Goal: Communication & Community: Answer question/provide support

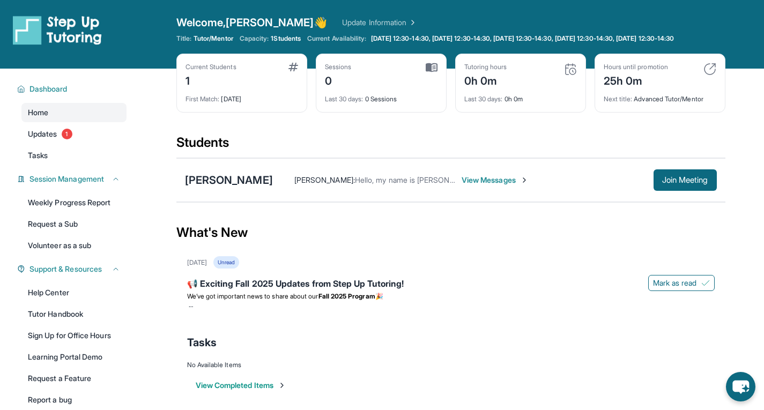
click at [507, 186] on span "View Messages" at bounding box center [495, 180] width 67 height 11
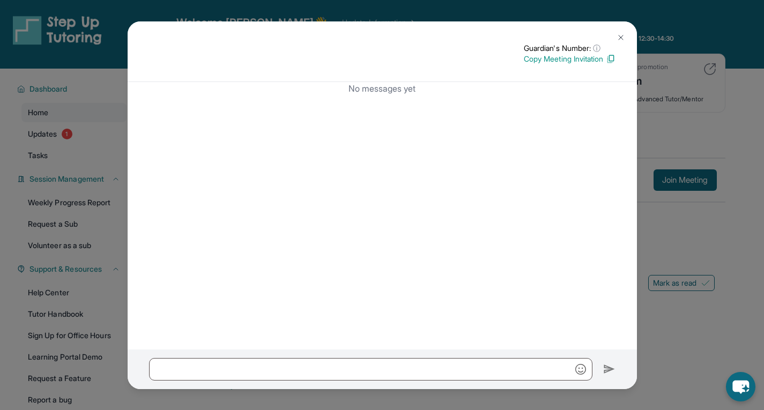
click at [610, 58] on img at bounding box center [611, 59] width 10 height 10
click at [680, 346] on div "Guardian's Number: ⓘ This isn't the guardian's real number — it's a private for…" at bounding box center [382, 205] width 764 height 410
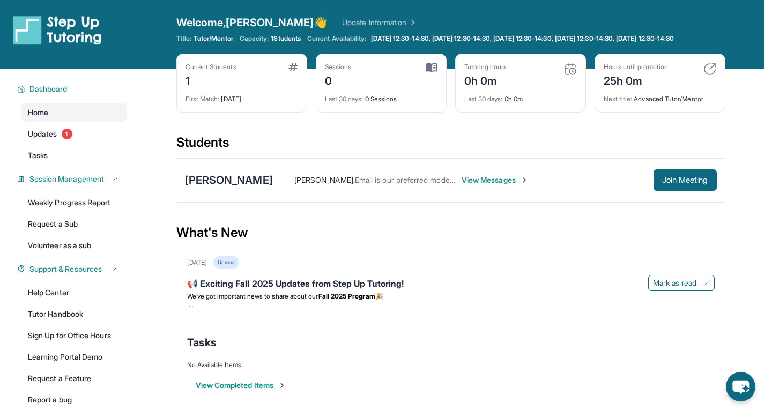
drag, startPoint x: 356, startPoint y: 42, endPoint x: 396, endPoint y: -41, distance: 92.8
click at [396, 0] on html "Open sidebar Welcome, [PERSON_NAME] 👋 Update Information Title: Tutor/Mentor Ca…" at bounding box center [382, 208] width 764 height 417
click at [598, 237] on div "What's New" at bounding box center [450, 232] width 549 height 47
click at [51, 93] on span "Dashboard" at bounding box center [49, 89] width 38 height 11
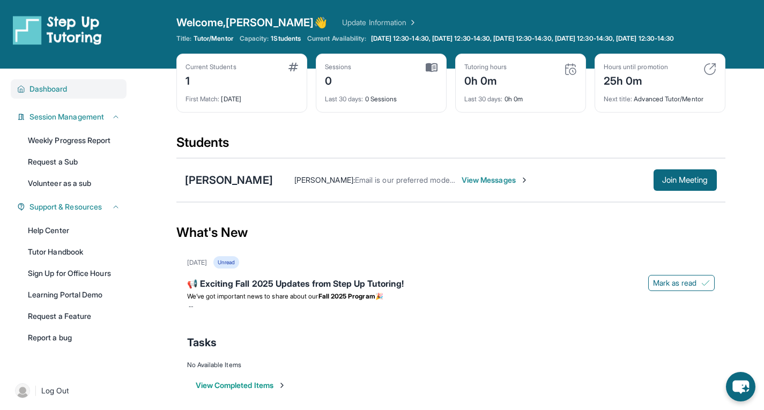
click at [51, 93] on span "Dashboard" at bounding box center [49, 89] width 38 height 11
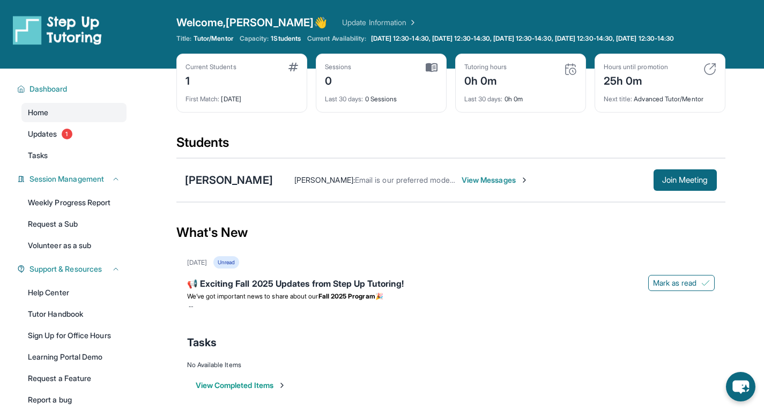
click at [751, 38] on div "Open sidebar Welcome, [PERSON_NAME] 👋 Update Information Title: Tutor/Mentor Ca…" at bounding box center [382, 34] width 764 height 69
click at [230, 9] on div "Open sidebar Welcome, [PERSON_NAME] 👋 Update Information Title: Tutor/Mentor Ca…" at bounding box center [382, 34] width 764 height 69
click at [528, 186] on span "View Messages" at bounding box center [495, 180] width 67 height 11
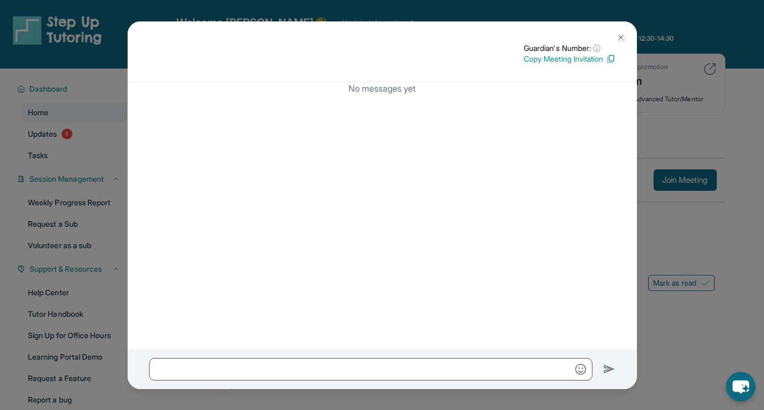
click at [610, 61] on img at bounding box center [611, 59] width 10 height 10
click at [624, 34] on img at bounding box center [621, 37] width 9 height 9
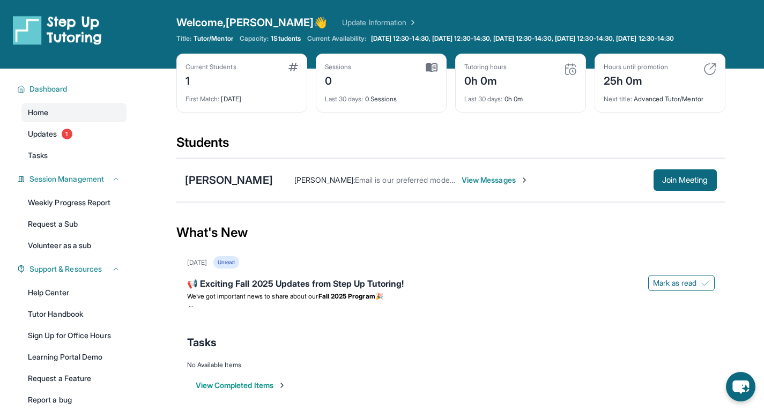
click at [381, 183] on div "Kerrie Douglas : Email is our preferred mode of communication. 😊" at bounding box center [374, 180] width 161 height 11
click at [529, 185] on img at bounding box center [524, 180] width 9 height 9
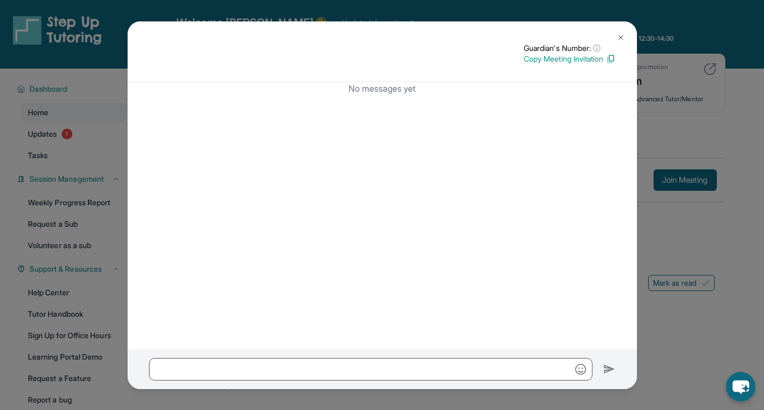
click at [620, 36] on img at bounding box center [621, 37] width 9 height 9
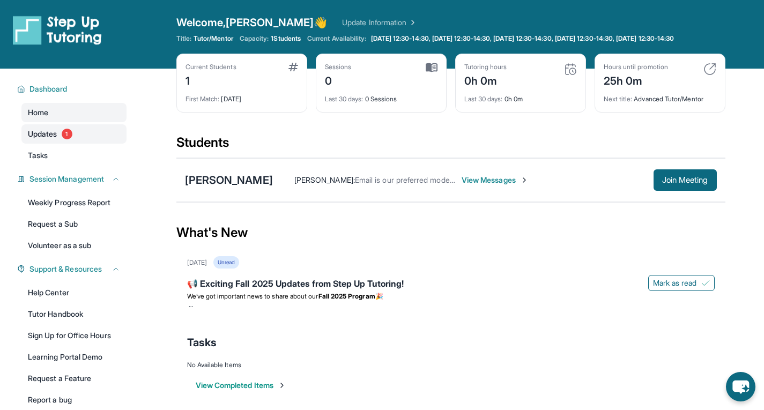
click at [54, 144] on link "Updates 1" at bounding box center [73, 133] width 105 height 19
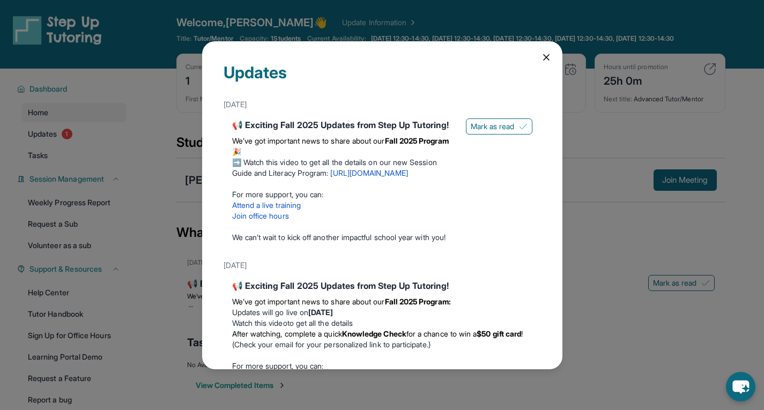
click at [541, 57] on icon at bounding box center [546, 57] width 11 height 11
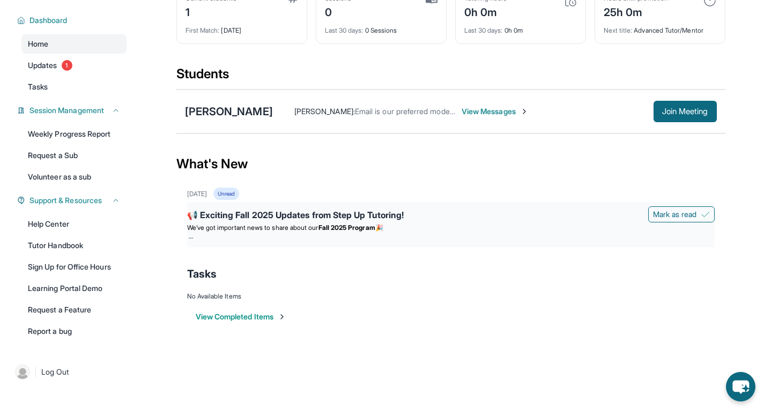
scroll to position [77, 0]
click at [735, 45] on main "Current Students 1 First Match : 4 days ago Sessions 0 Last 30 days : 0 Session…" at bounding box center [450, 174] width 627 height 348
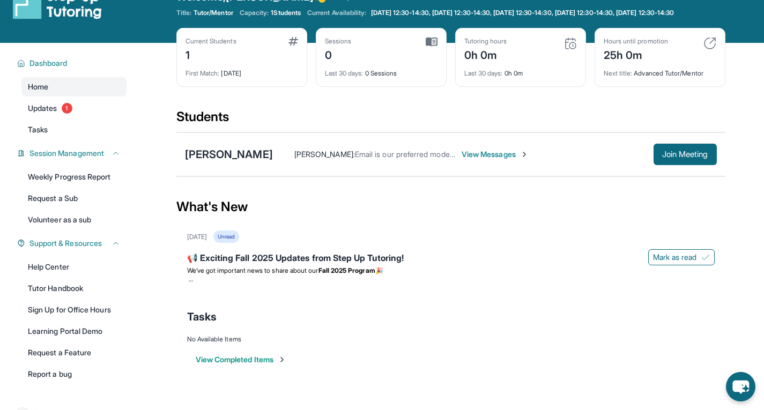
scroll to position [0, 0]
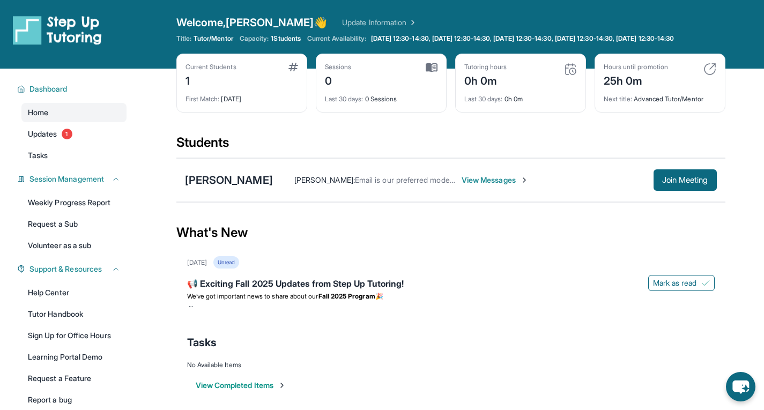
click at [735, 45] on div "Open sidebar Welcome, [PERSON_NAME] 👋 Update Information Title: Tutor/Mentor Ca…" at bounding box center [382, 208] width 764 height 417
click at [449, 266] on div "September 6th Unread" at bounding box center [451, 262] width 528 height 12
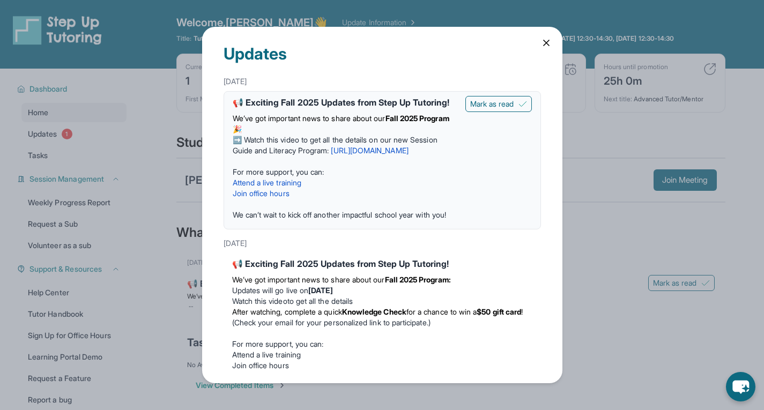
click at [544, 41] on icon at bounding box center [546, 42] width 5 height 5
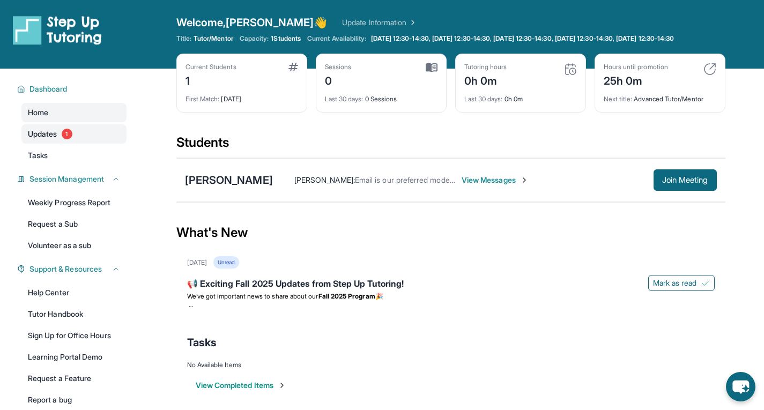
click at [48, 139] on span "Updates" at bounding box center [43, 134] width 30 height 11
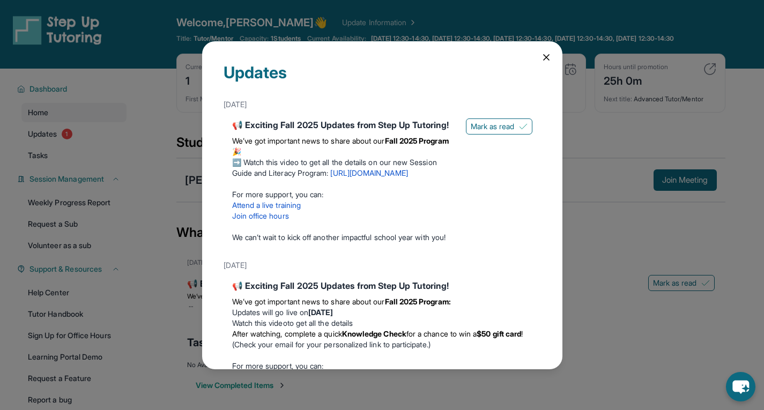
click at [544, 56] on icon at bounding box center [546, 57] width 5 height 5
